Goal: Information Seeking & Learning: Learn about a topic

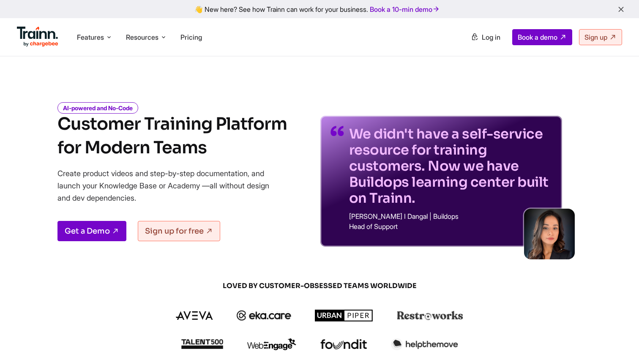
click at [84, 27] on ul "Features Product Videos Create product & how-to videos in multiple languages. G…" at bounding box center [168, 37] width 303 height 24
click at [87, 31] on li "Features Product Videos Create product & how-to videos in multiple languages. G…" at bounding box center [95, 37] width 42 height 16
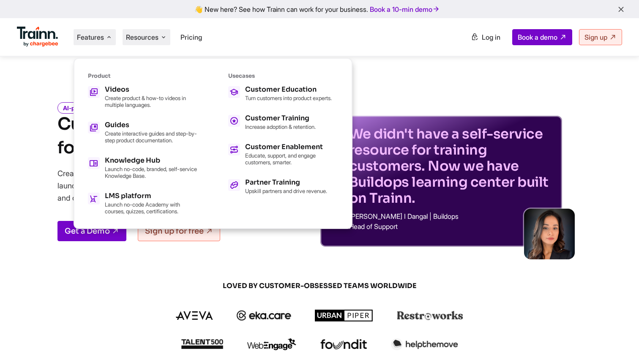
click at [140, 38] on span "Resources" at bounding box center [142, 37] width 33 height 9
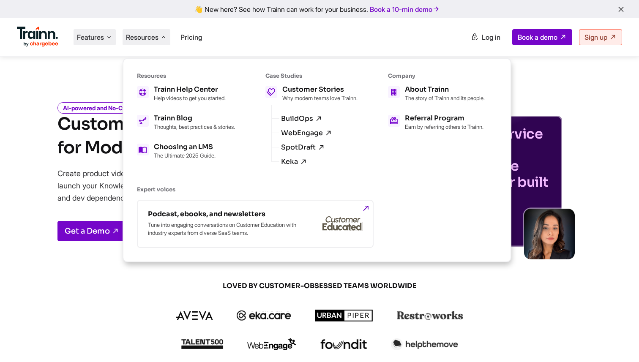
click at [95, 33] on span "Features" at bounding box center [90, 37] width 27 height 9
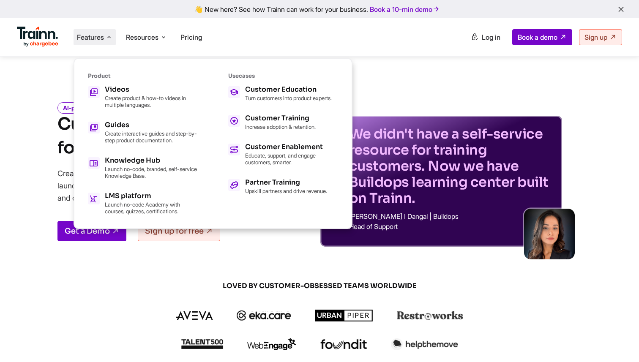
click at [26, 130] on div "AI-powered and No-Code Customer Training Platform for Modern Teams Create produ…" at bounding box center [319, 168] width 609 height 156
